Goal: Find contact information: Find contact information

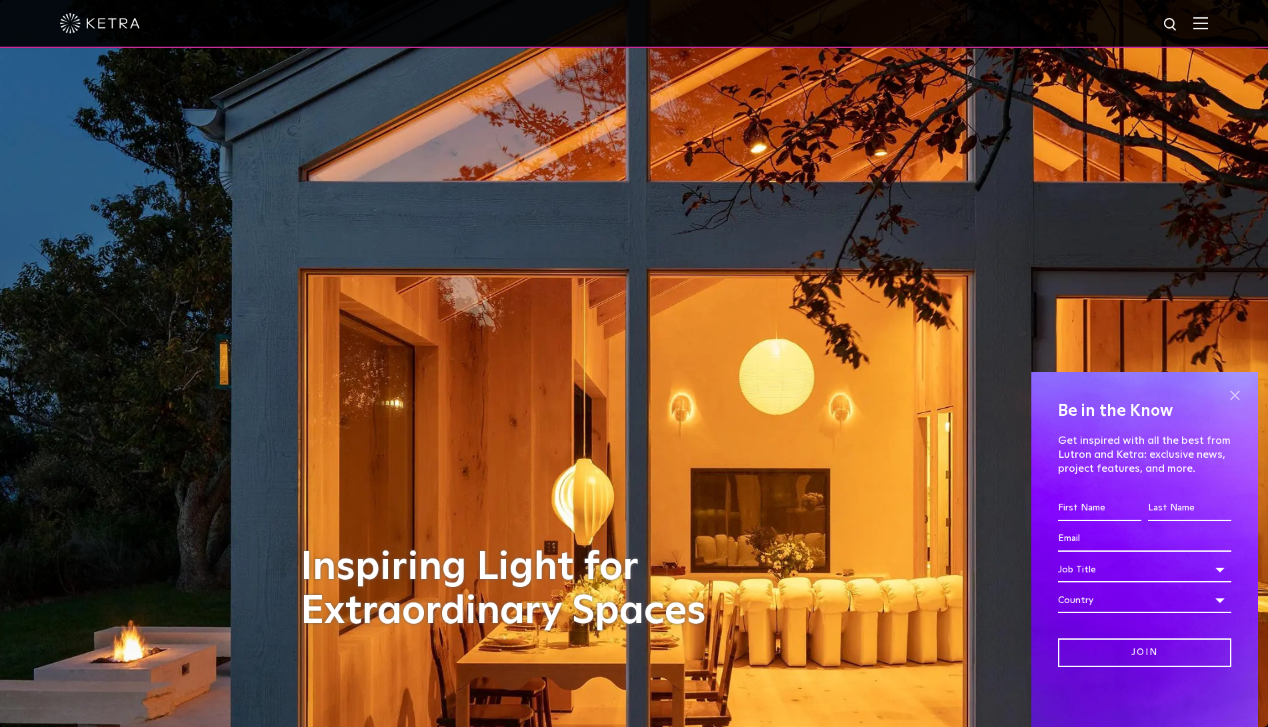
click at [1239, 395] on span at bounding box center [1235, 395] width 20 height 20
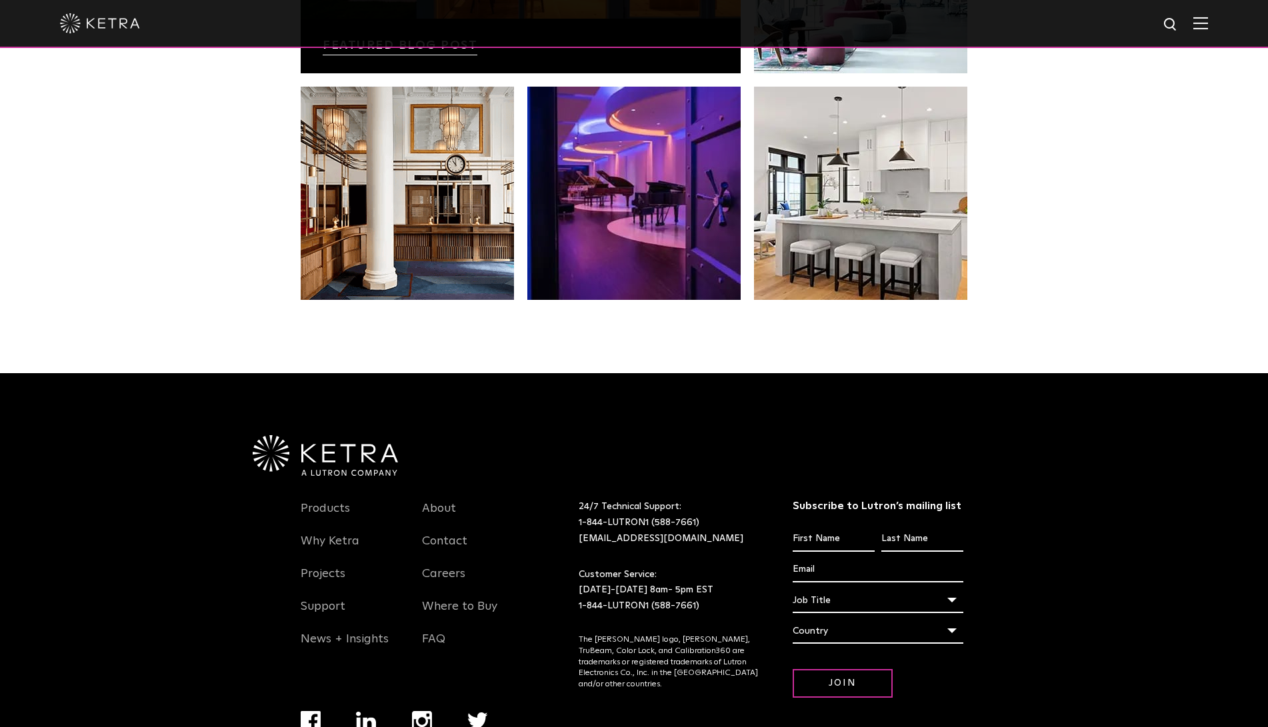
scroll to position [2804, 0]
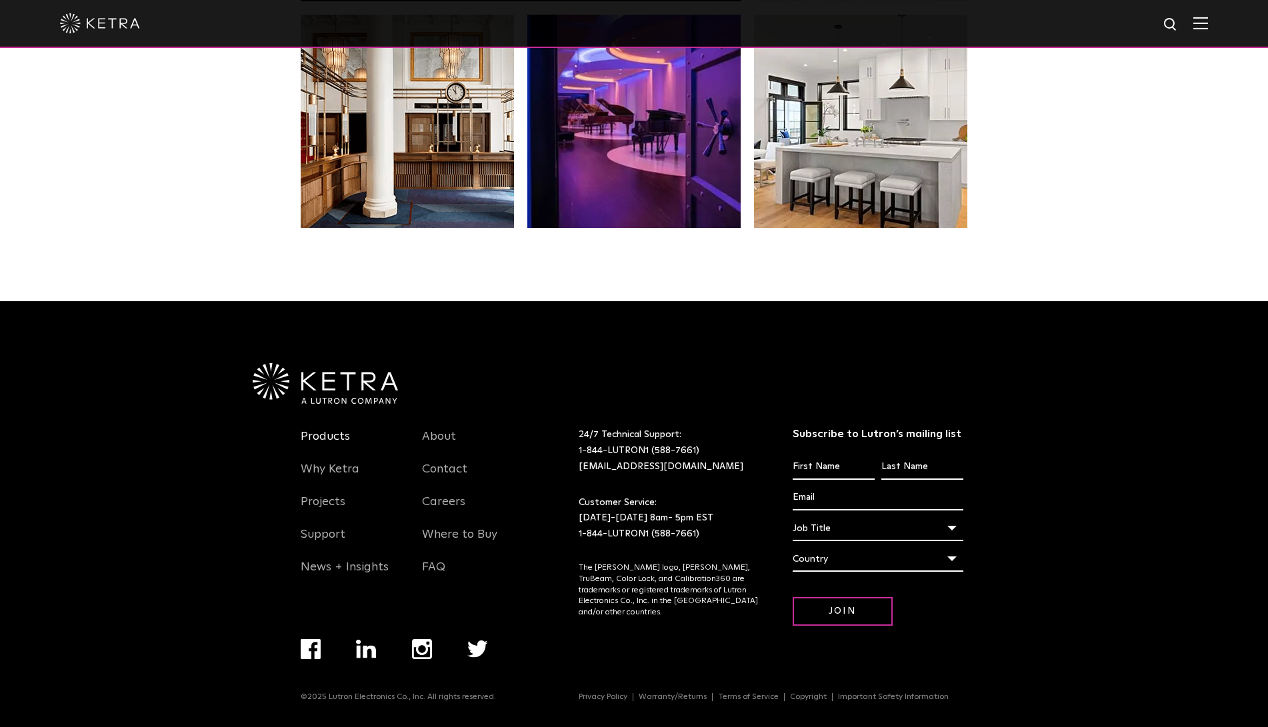
click at [305, 429] on link "Products" at bounding box center [325, 444] width 49 height 31
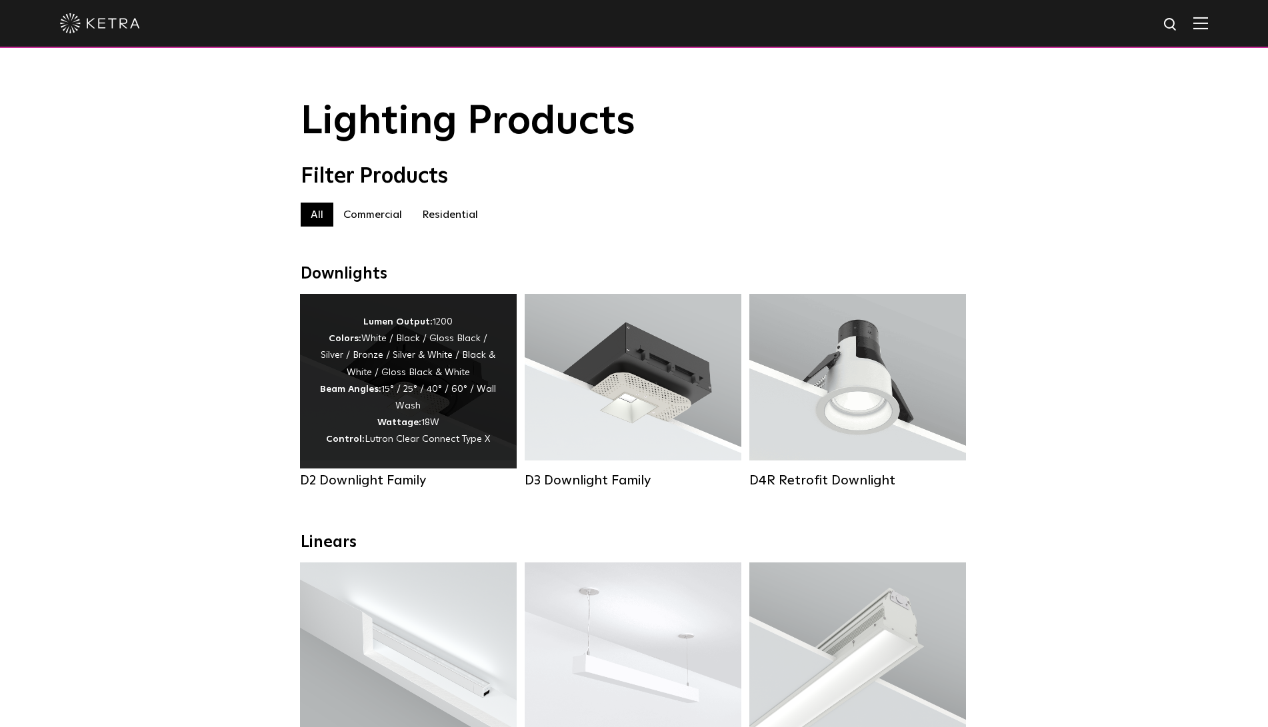
click at [447, 375] on div "Lumen Output: 1200 Colors: White / Black / Gloss Black / Silver / Bronze / Silv…" at bounding box center [408, 381] width 177 height 135
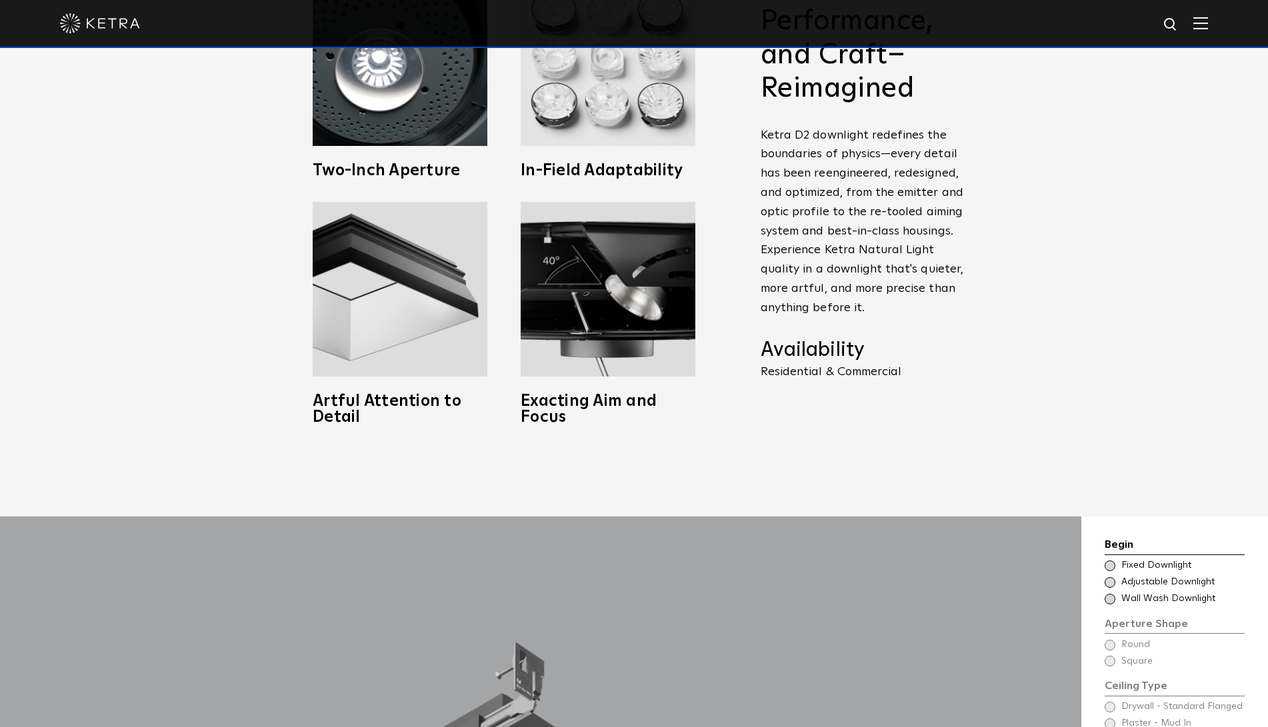
scroll to position [1133, 0]
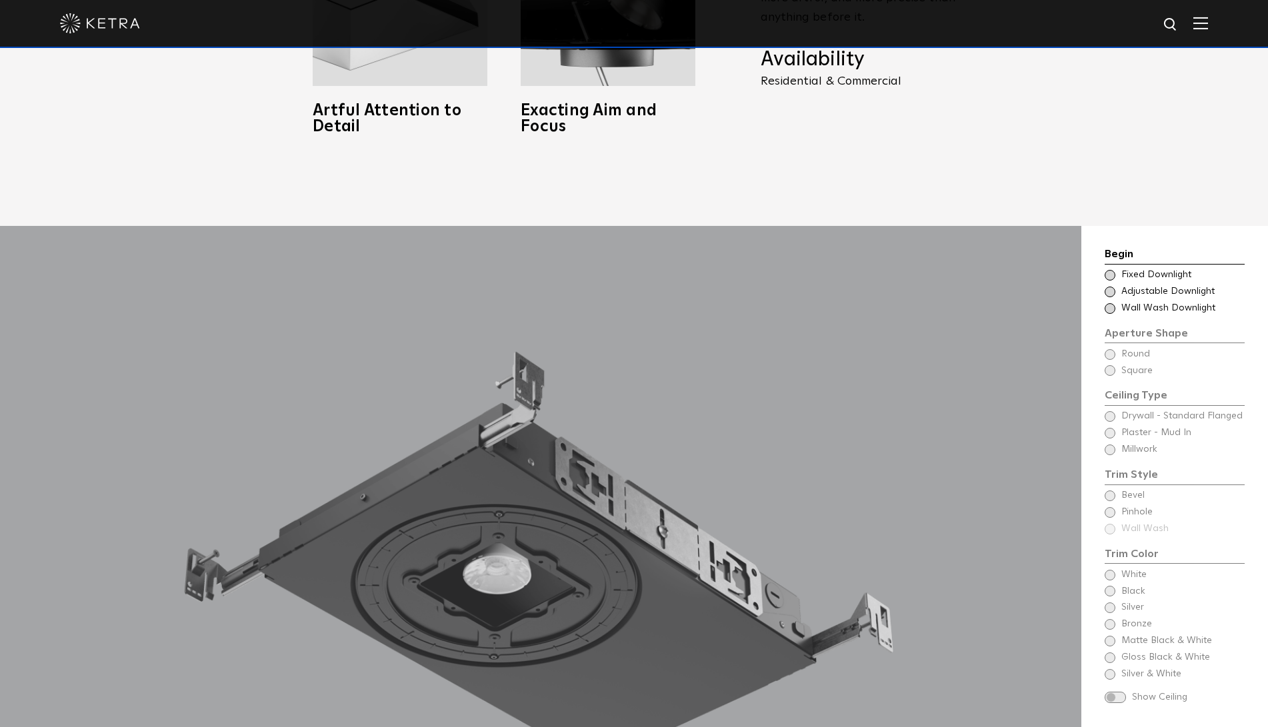
click at [1110, 355] on div "Begin Choose Aperture Shape Fixed Downlight Choose Aperture Shape Adjustable Do…" at bounding box center [1175, 475] width 140 height 459
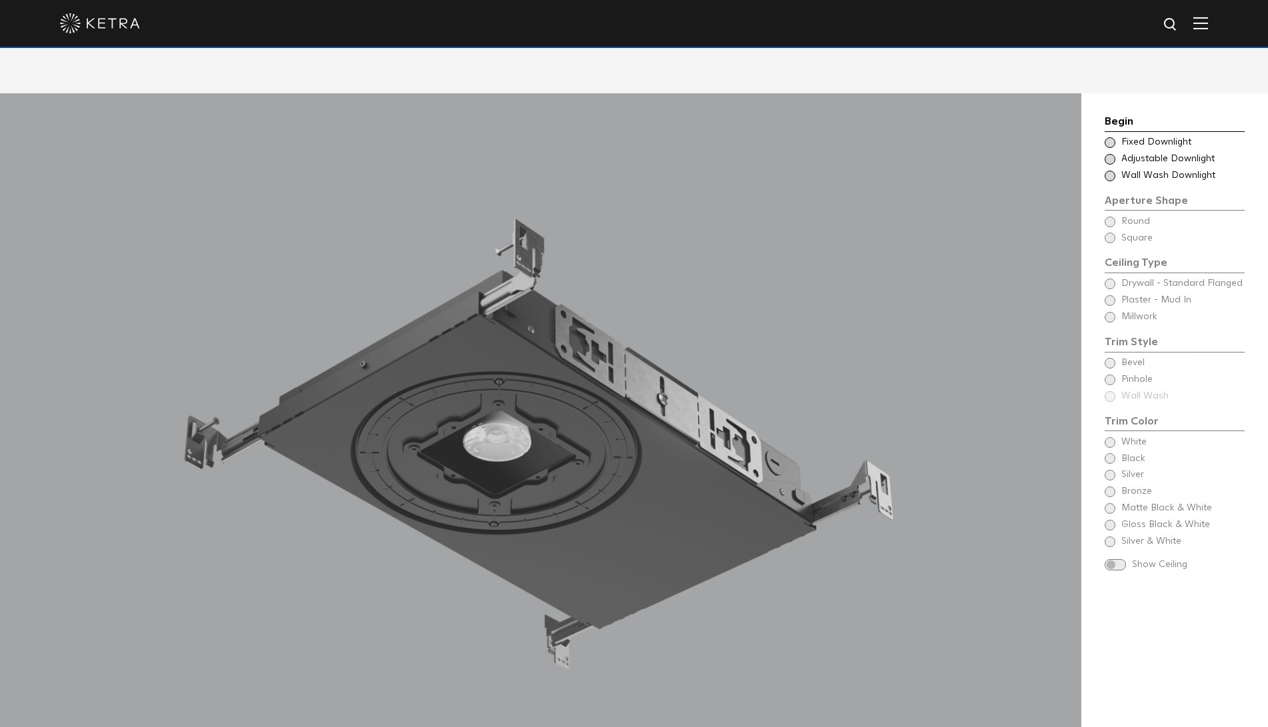
scroll to position [1267, 0]
click at [1137, 219] on div "Begin Choose Aperture Shape Fixed Downlight Choose Aperture Shape Adjustable Do…" at bounding box center [1175, 342] width 140 height 459
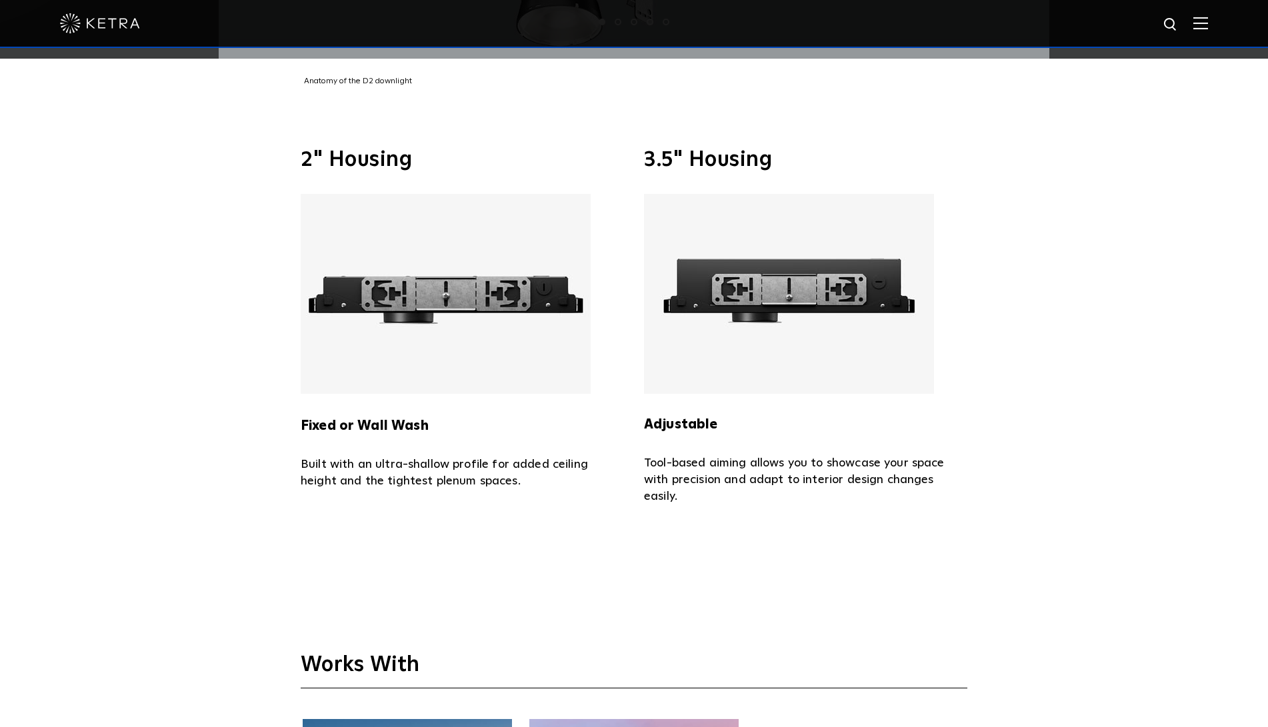
scroll to position [2800, 0]
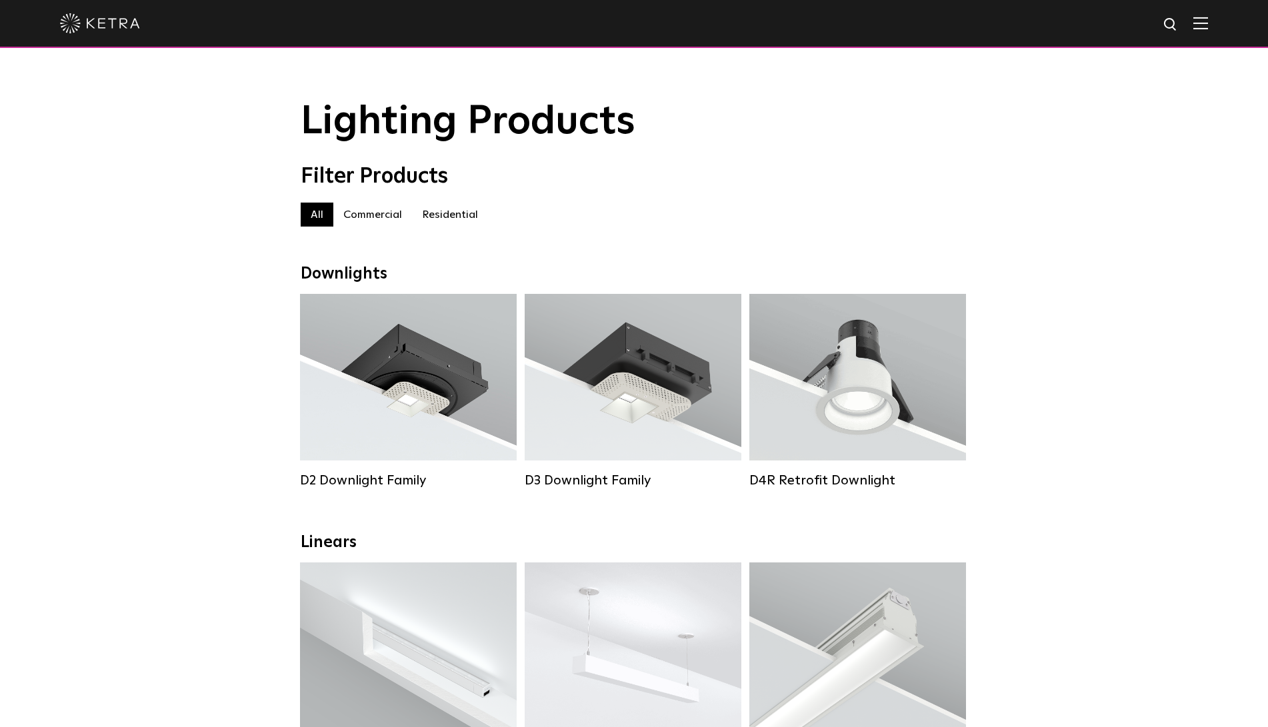
click at [1220, 27] on div at bounding box center [634, 24] width 1268 height 48
click at [1208, 27] on img at bounding box center [1200, 23] width 15 height 13
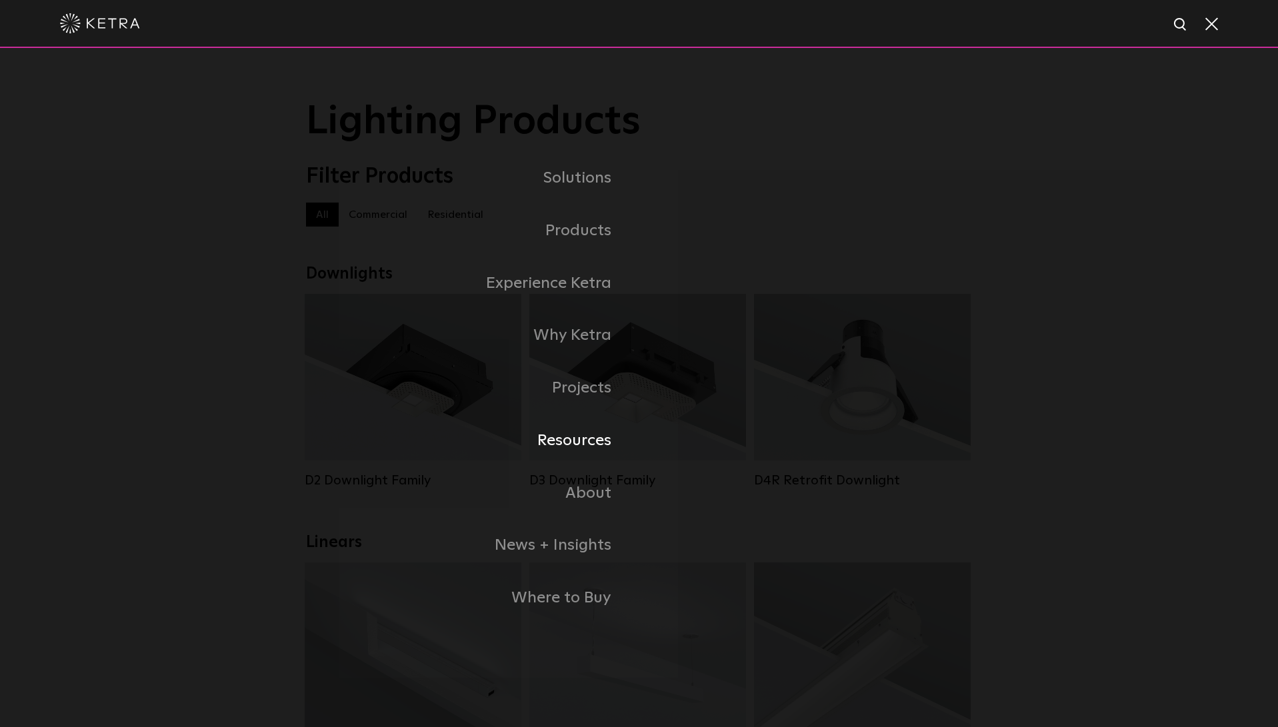
click at [589, 437] on link "Resources" at bounding box center [472, 441] width 333 height 53
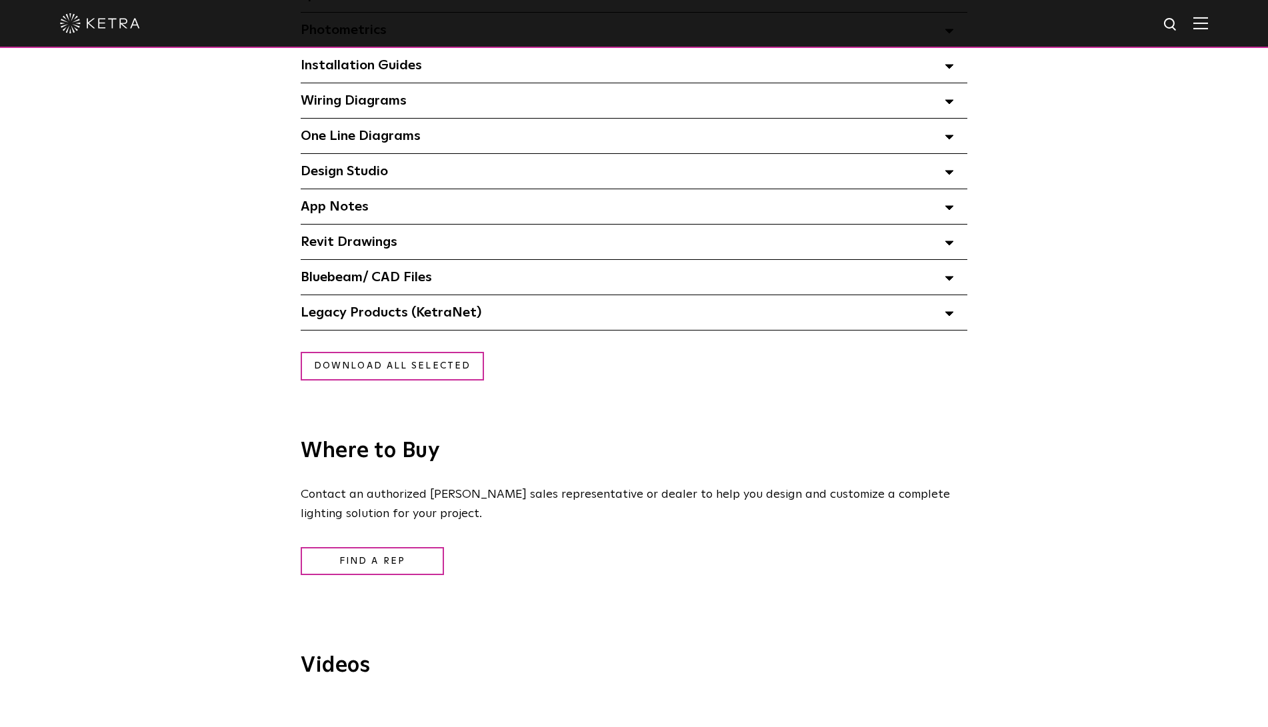
scroll to position [1067, 0]
click at [343, 563] on link "Find a Rep" at bounding box center [372, 561] width 143 height 29
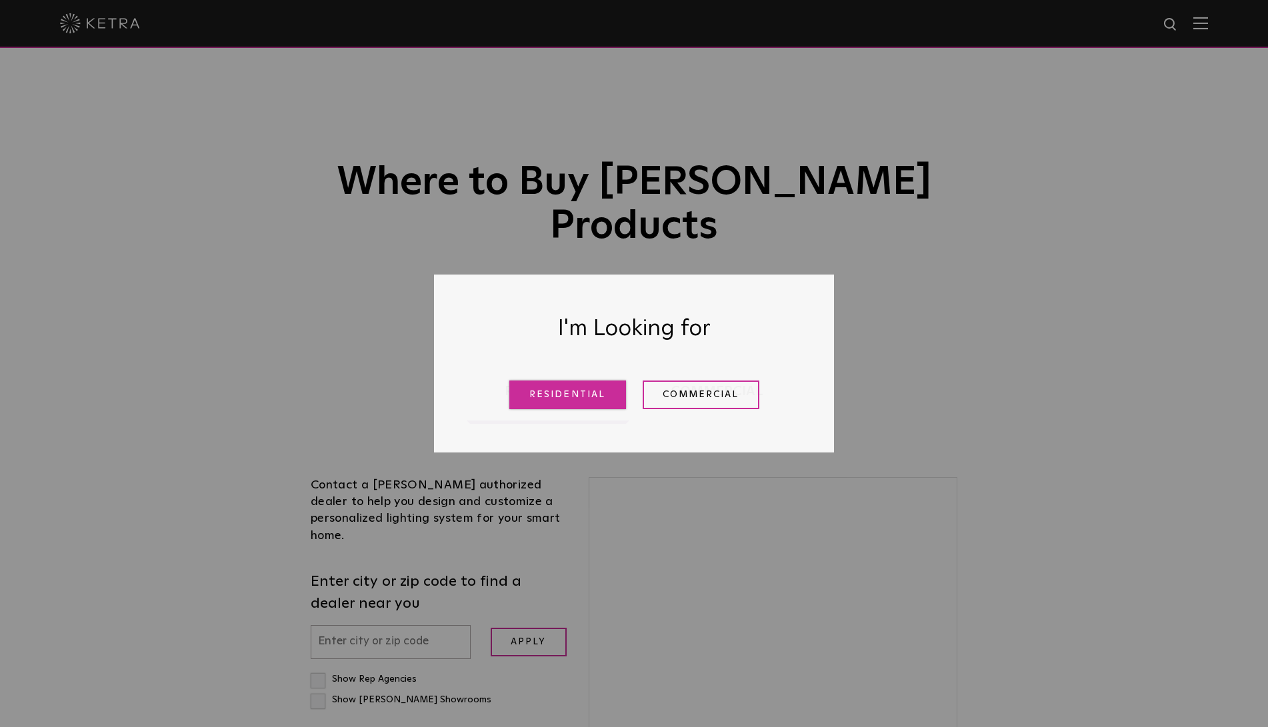
click at [560, 389] on link "Residential" at bounding box center [567, 395] width 117 height 29
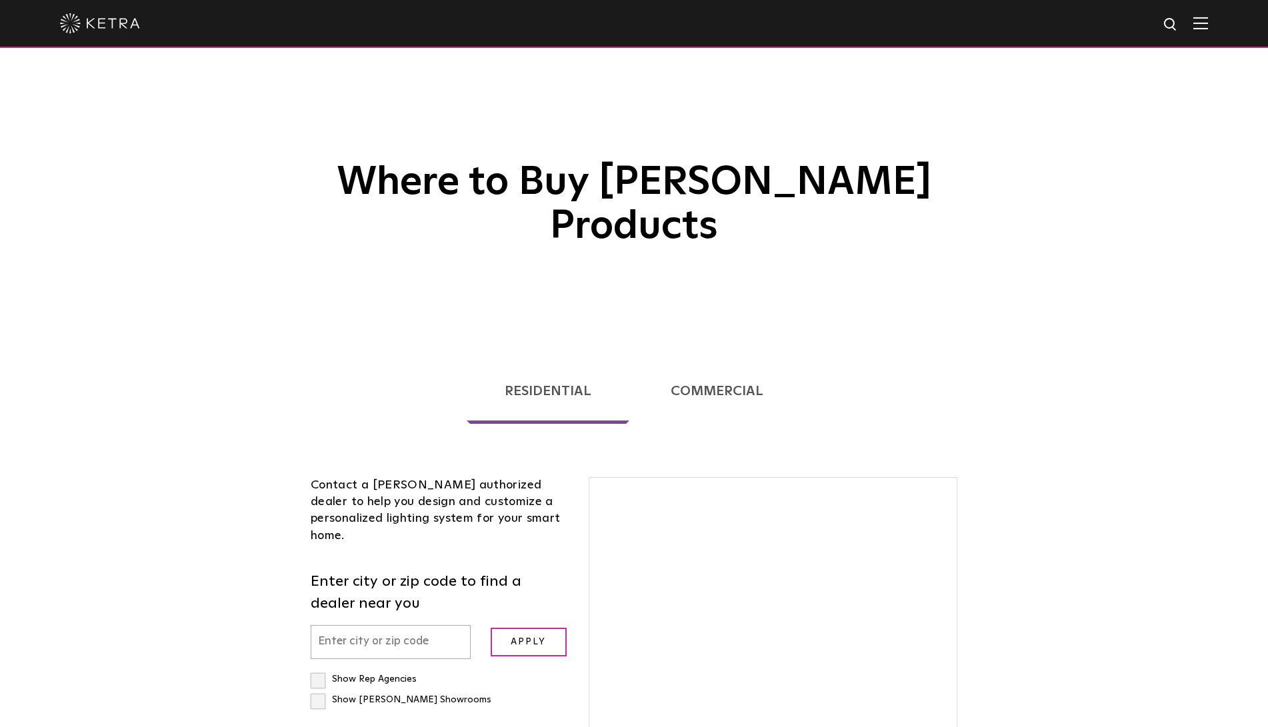
scroll to position [275, 0]
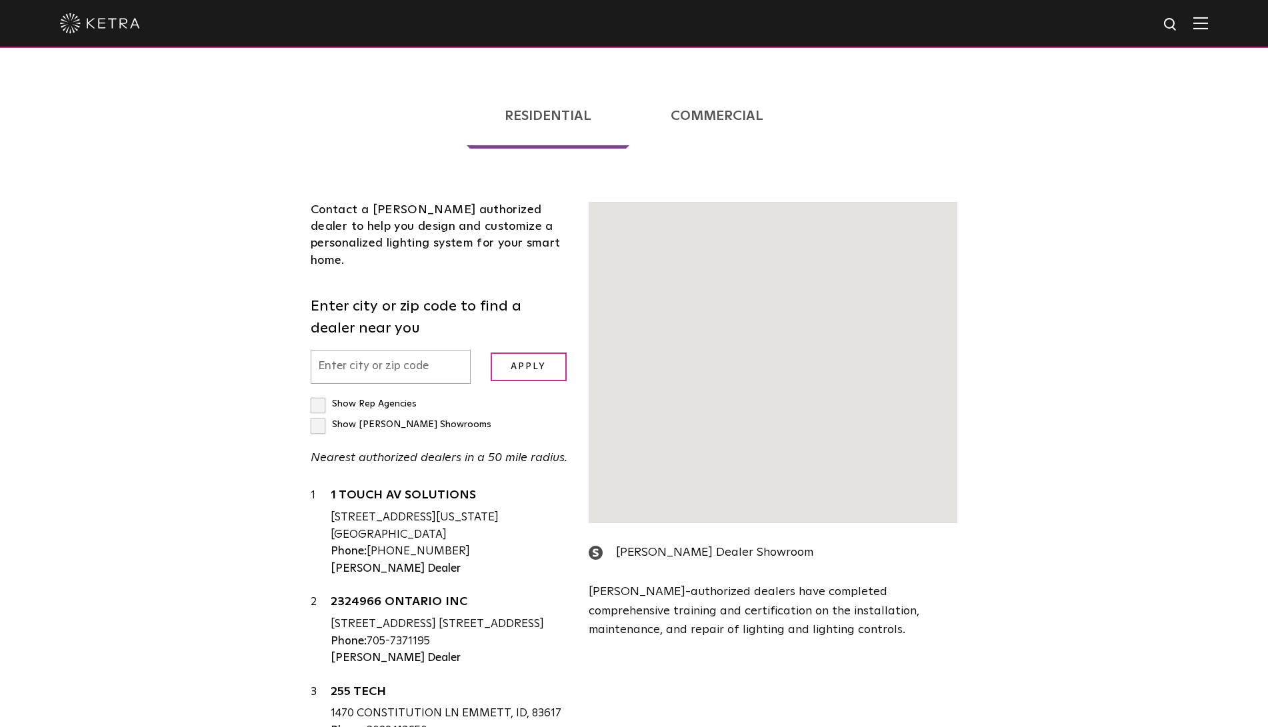
click at [355, 350] on input "text" at bounding box center [391, 367] width 160 height 34
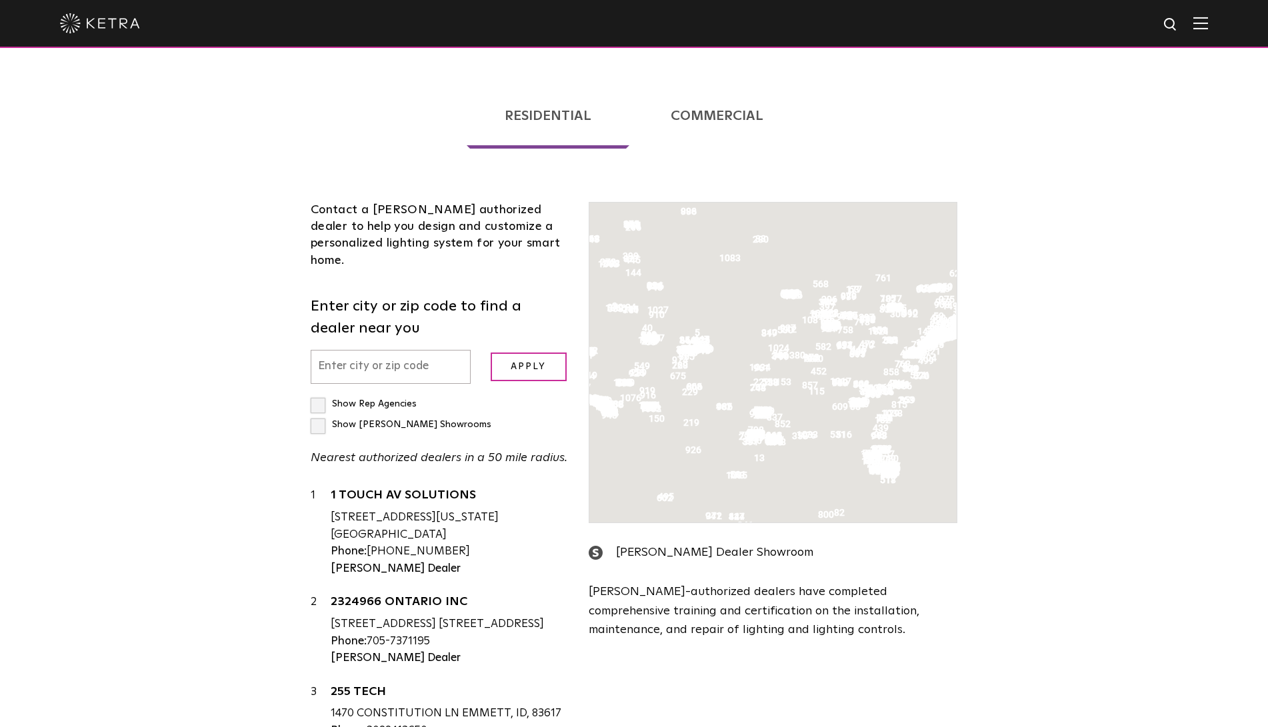
scroll to position [340, 0]
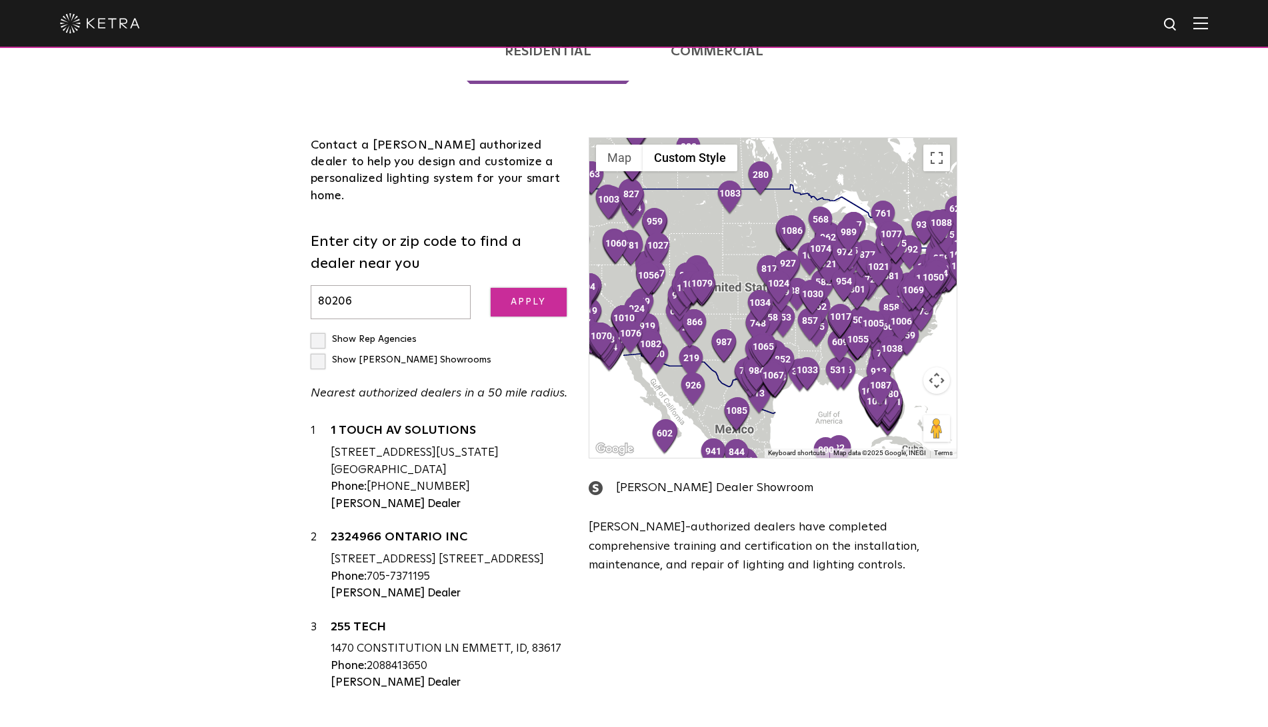
type input "80206"
click at [519, 288] on input "Apply" at bounding box center [529, 302] width 76 height 29
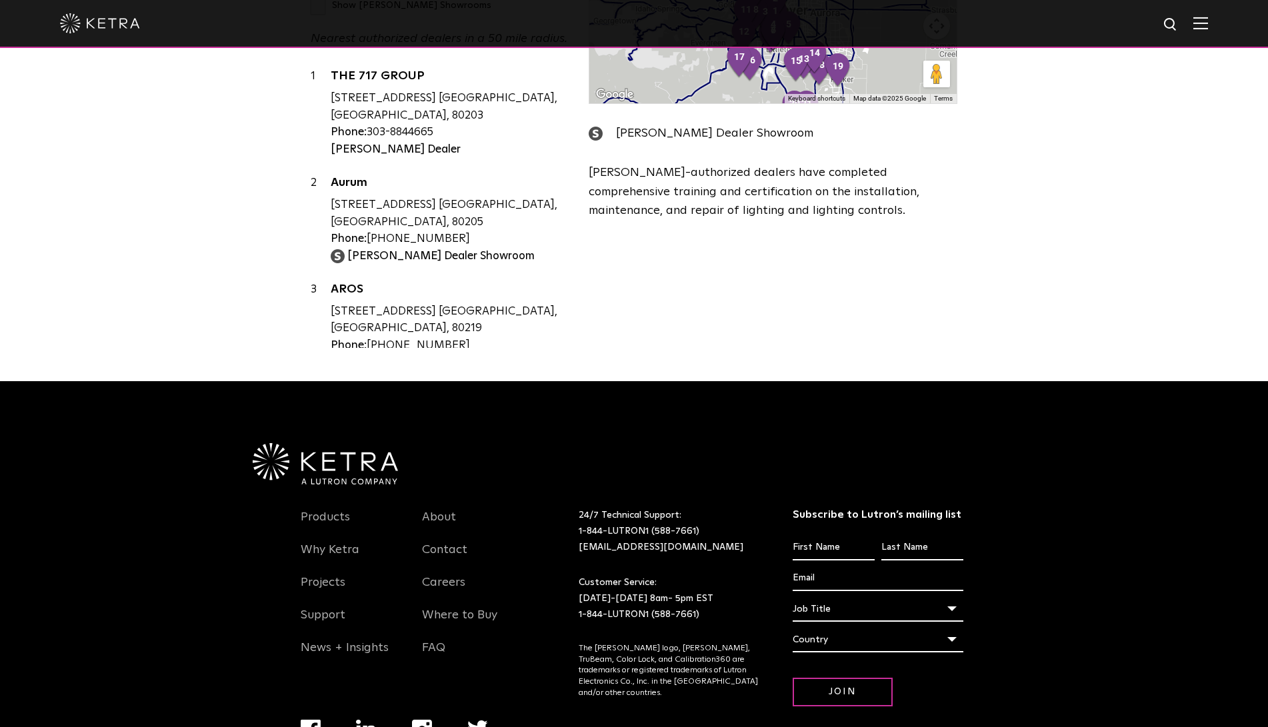
scroll to position [697, 0]
